Goal: Find specific page/section: Find specific page/section

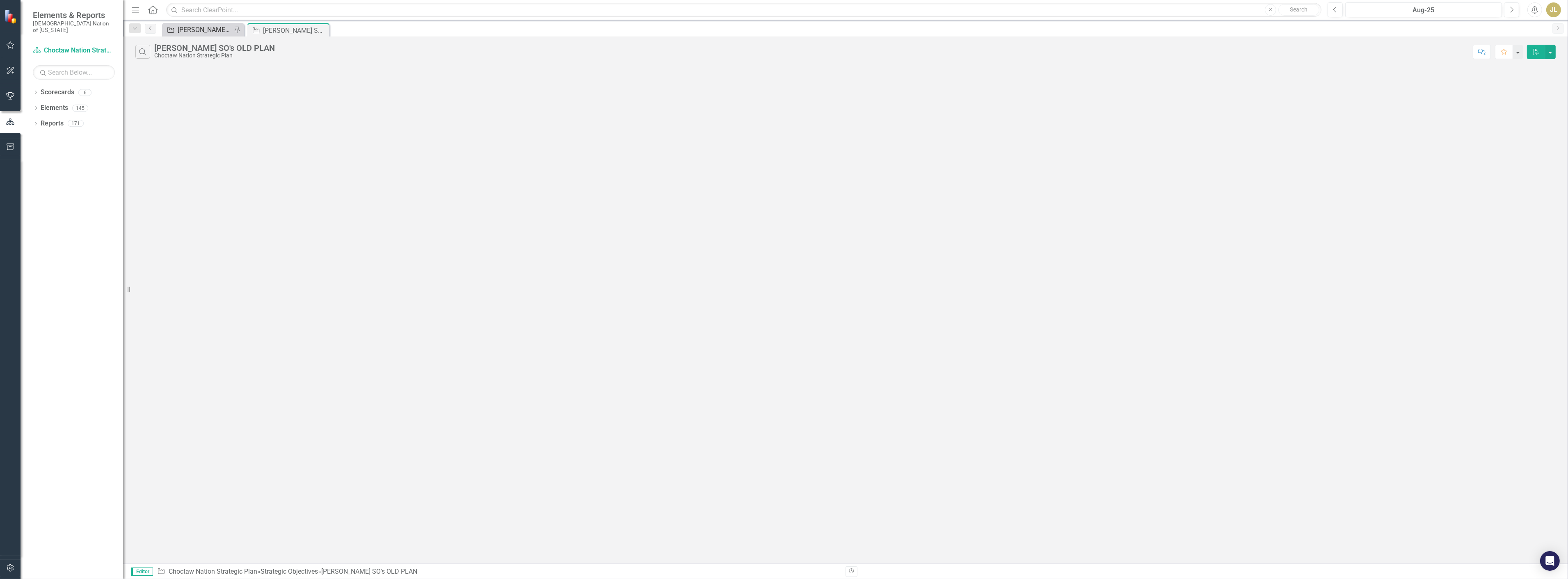
click at [196, 34] on div "[PERSON_NAME] SOs" at bounding box center [204, 30] width 54 height 10
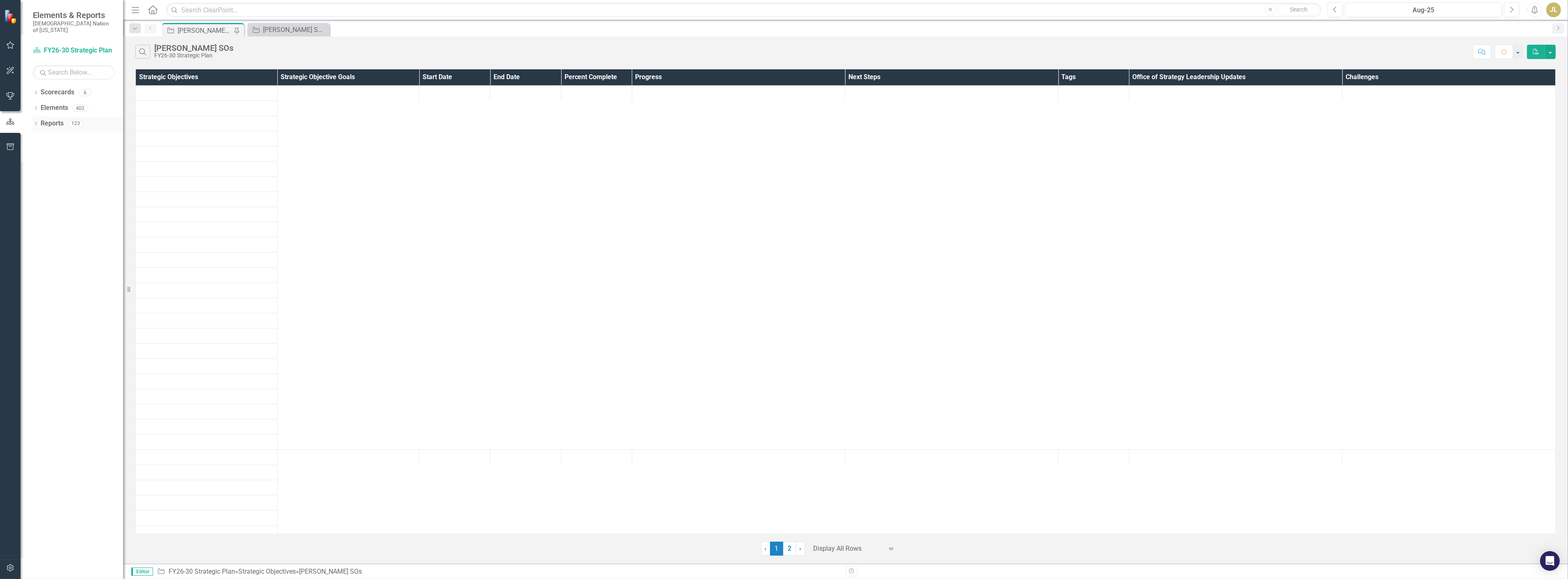
click at [35, 121] on div "Dropdown" at bounding box center [35, 124] width 5 height 7
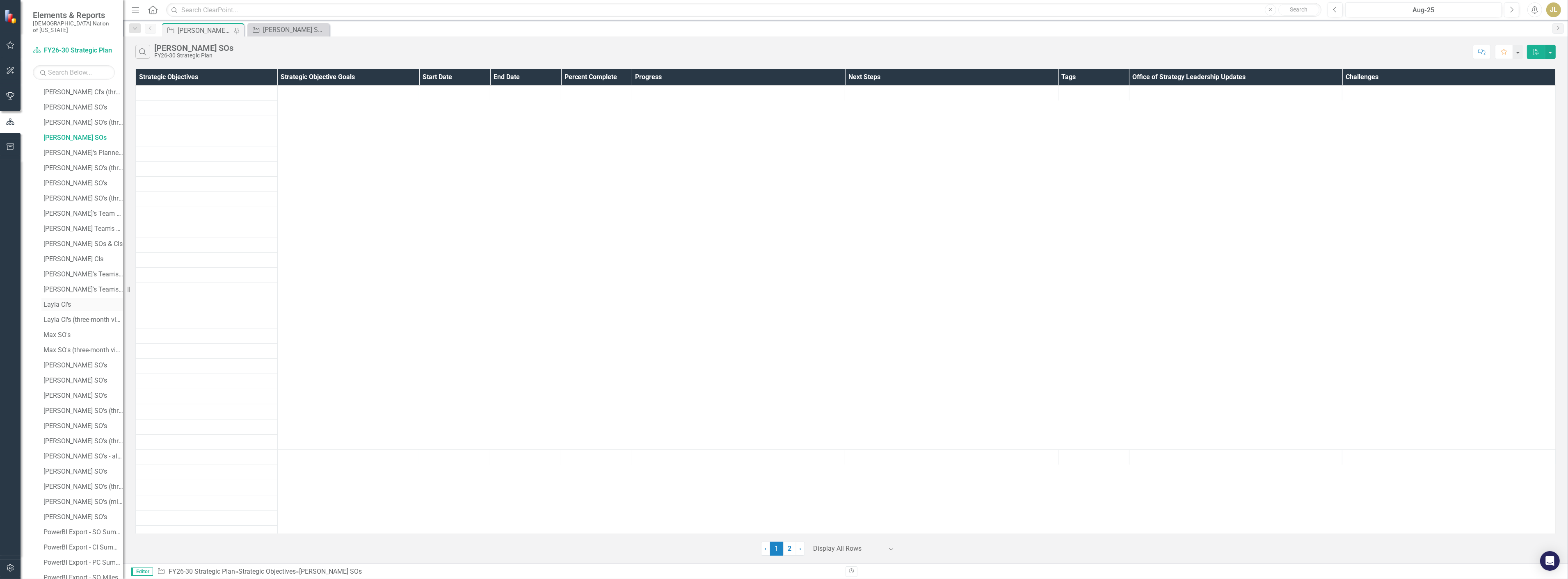
scroll to position [365, 0]
click at [87, 286] on div "[PERSON_NAME]'s Planned Capital" at bounding box center [83, 289] width 79 height 7
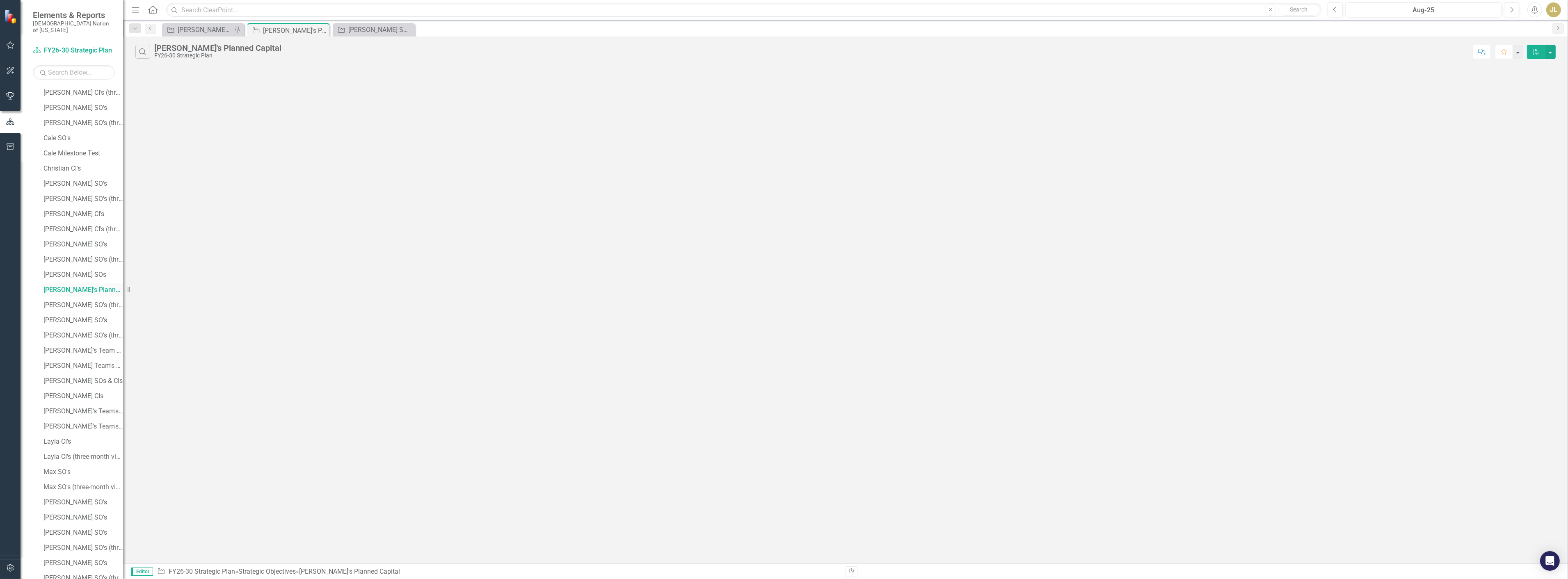
scroll to position [75, 0]
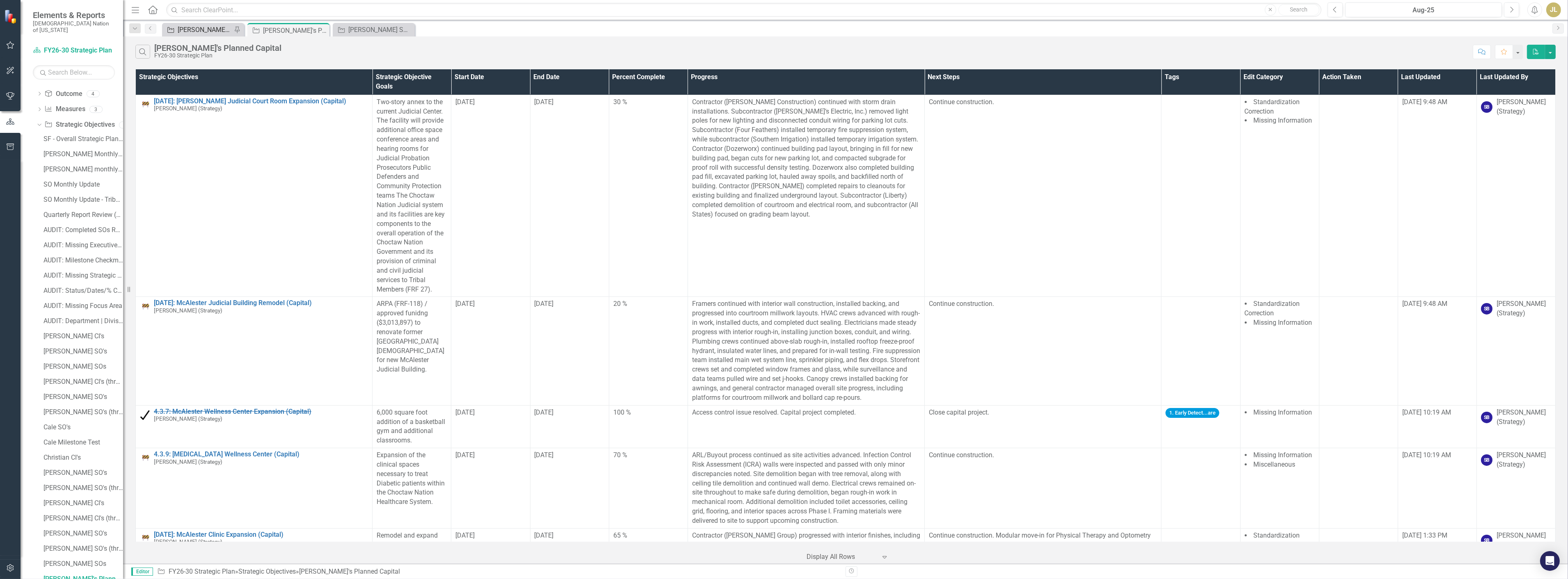
click at [218, 29] on div "[PERSON_NAME] SOs" at bounding box center [204, 30] width 54 height 10
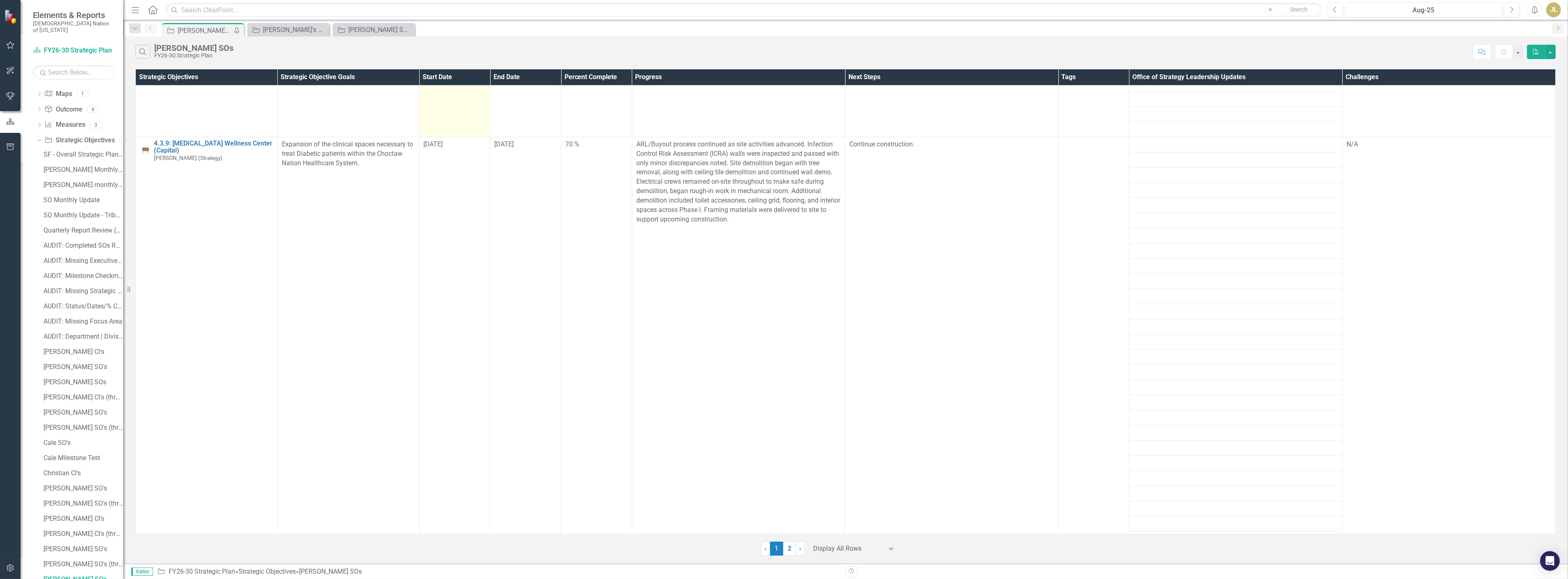
scroll to position [2598, 0]
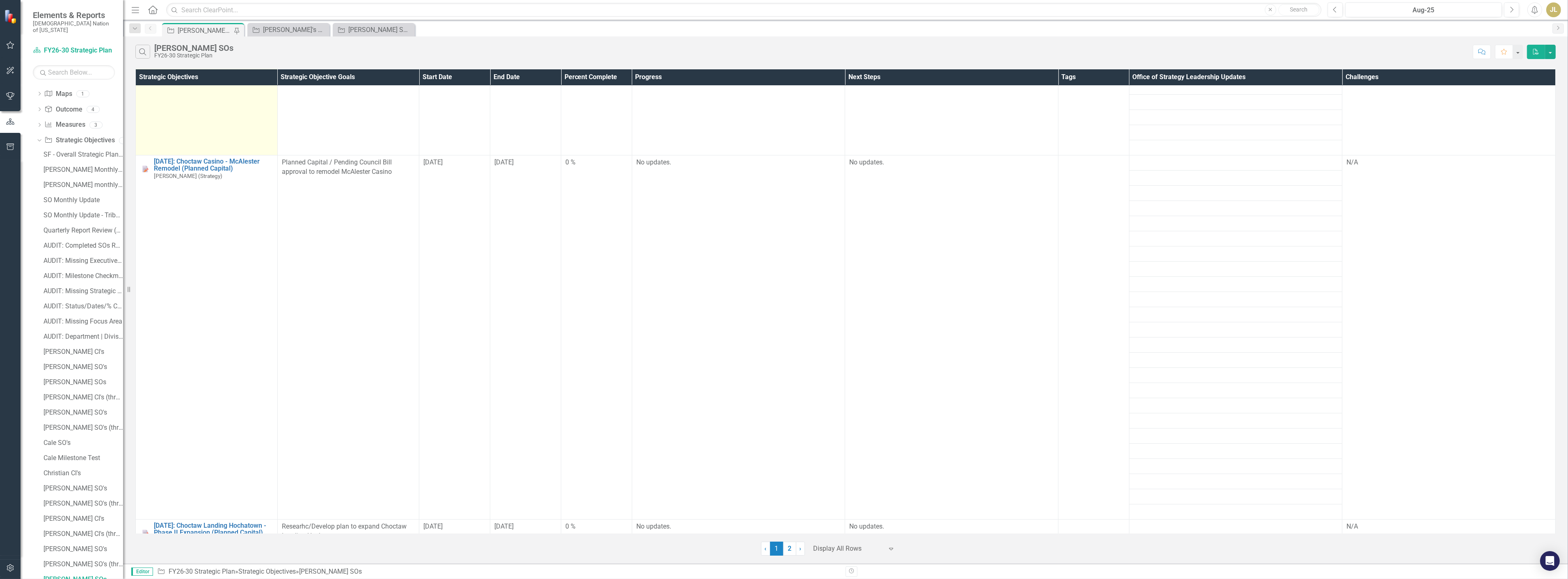
scroll to position [6701, 0]
click at [268, 14] on input "text" at bounding box center [743, 10] width 1156 height 14
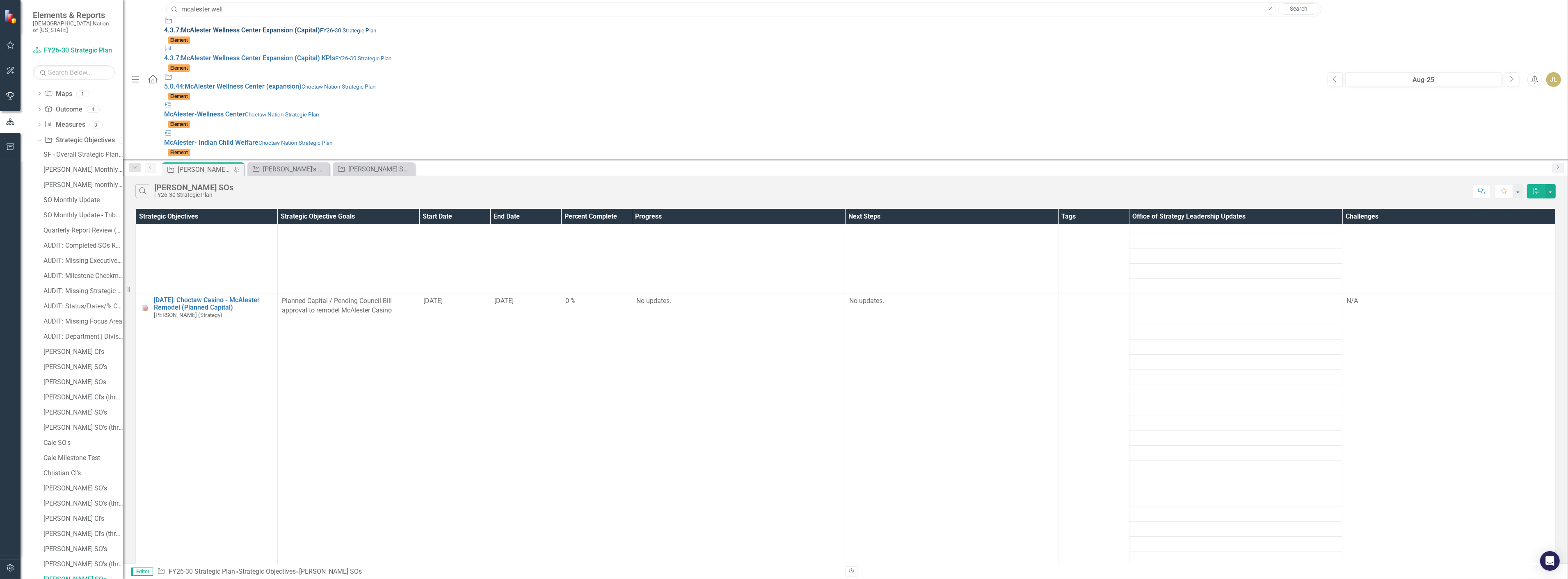
type input "mcalester well"
click at [320, 30] on small "FY26-30 Strategic Plan" at bounding box center [348, 30] width 57 height 6
